Goal: Task Accomplishment & Management: Manage account settings

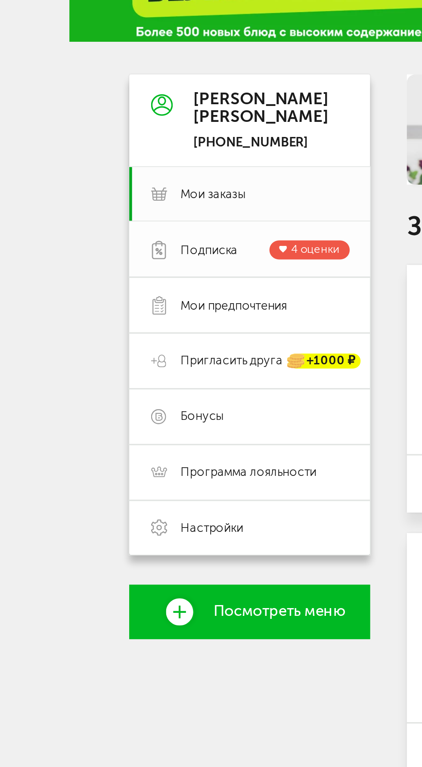
click at [62, 124] on span "Подписка" at bounding box center [66, 124] width 18 height 5
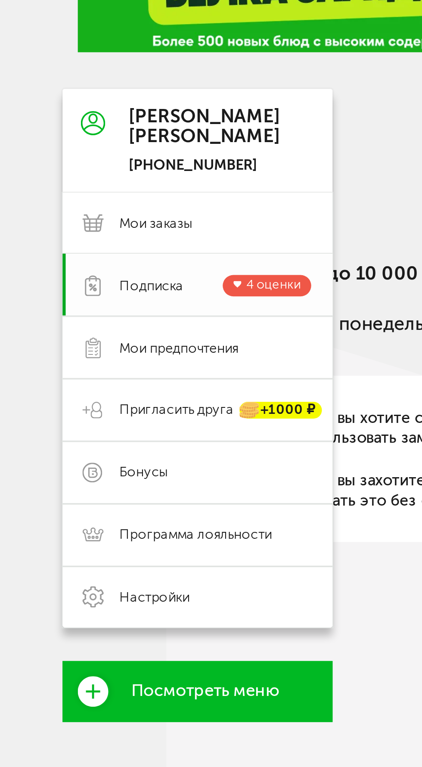
click at [72, 126] on span "4 оценки" at bounding box center [77, 124] width 16 height 4
click at [75, 125] on span "4 оценки" at bounding box center [77, 124] width 16 height 4
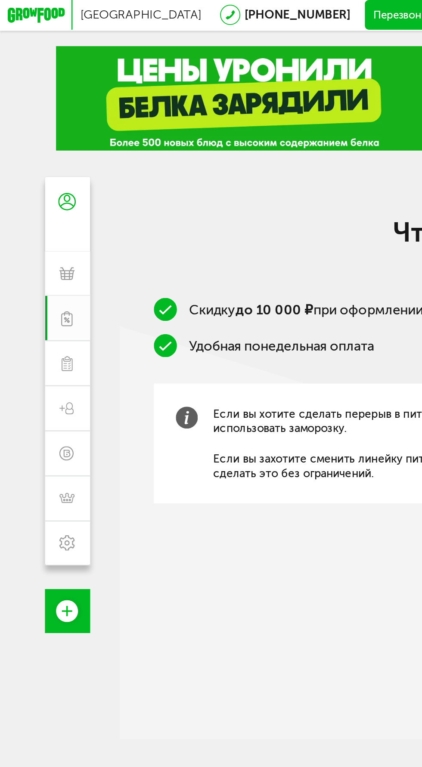
click at [106, 110] on div "Что мне дает подписка Скидку до 10 000 ₽ при оформлении подписки Удобная понеде…" at bounding box center [214, 178] width 334 height 187
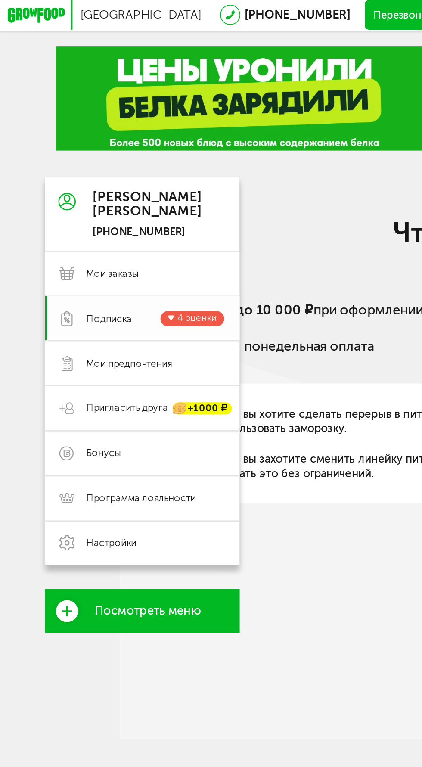
click at [28, 124] on icon at bounding box center [26, 125] width 6 height 6
click at [46, 125] on span "Подписка" at bounding box center [43, 124] width 18 height 5
click at [59, 105] on span "Мои заказы" at bounding box center [61, 107] width 54 height 5
